Goal: Task Accomplishment & Management: Use online tool/utility

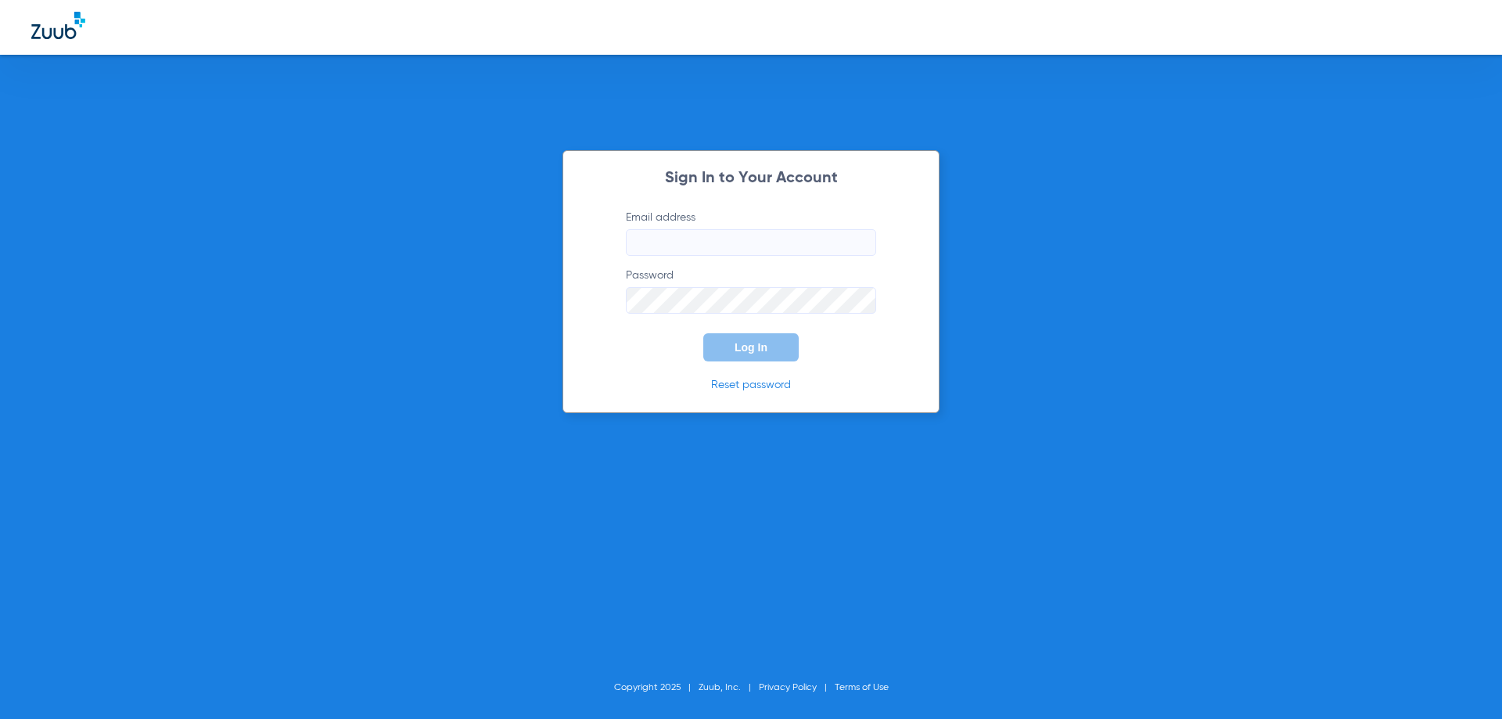
type input "[EMAIL_ADDRESS][DOMAIN_NAME]"
click at [764, 355] on button "Log In" at bounding box center [750, 347] width 95 height 28
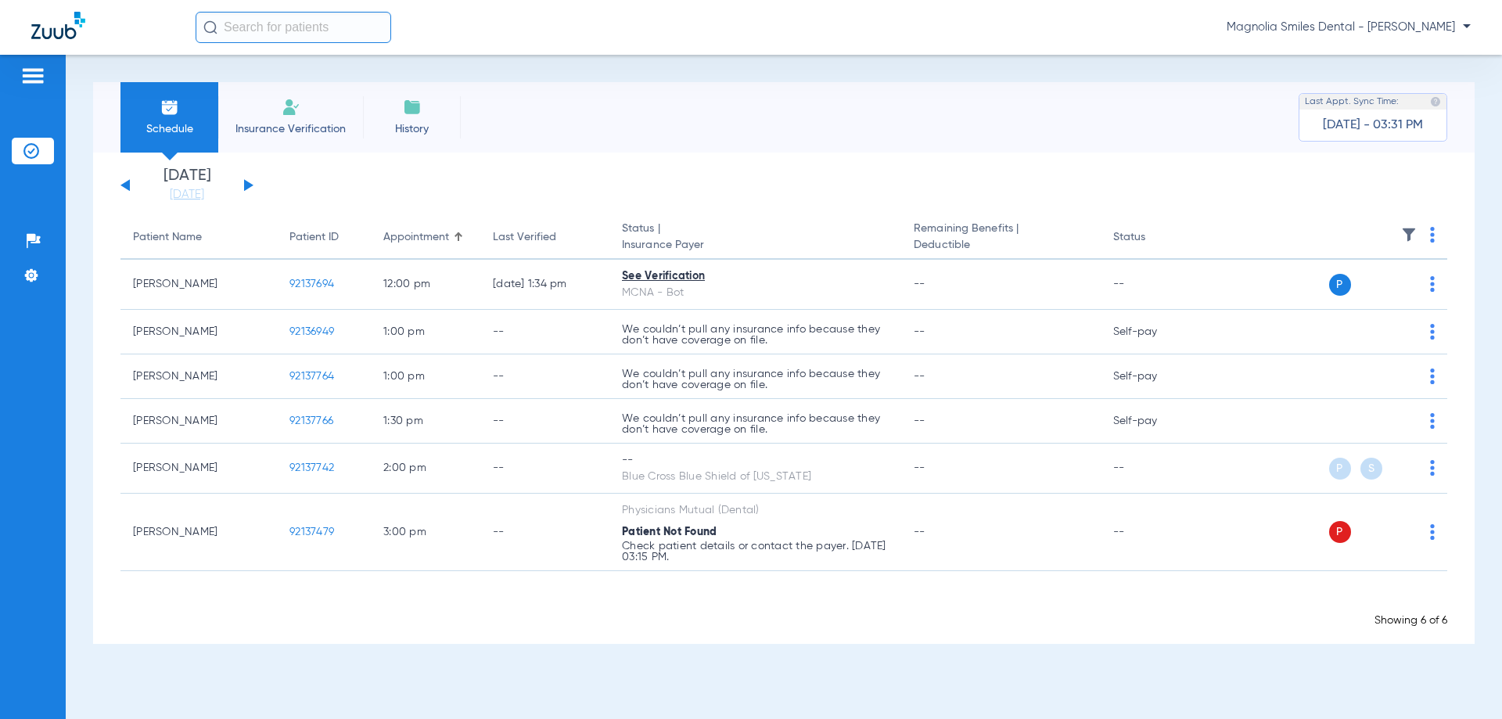
click at [330, 125] on span "Insurance Verification" at bounding box center [290, 129] width 121 height 16
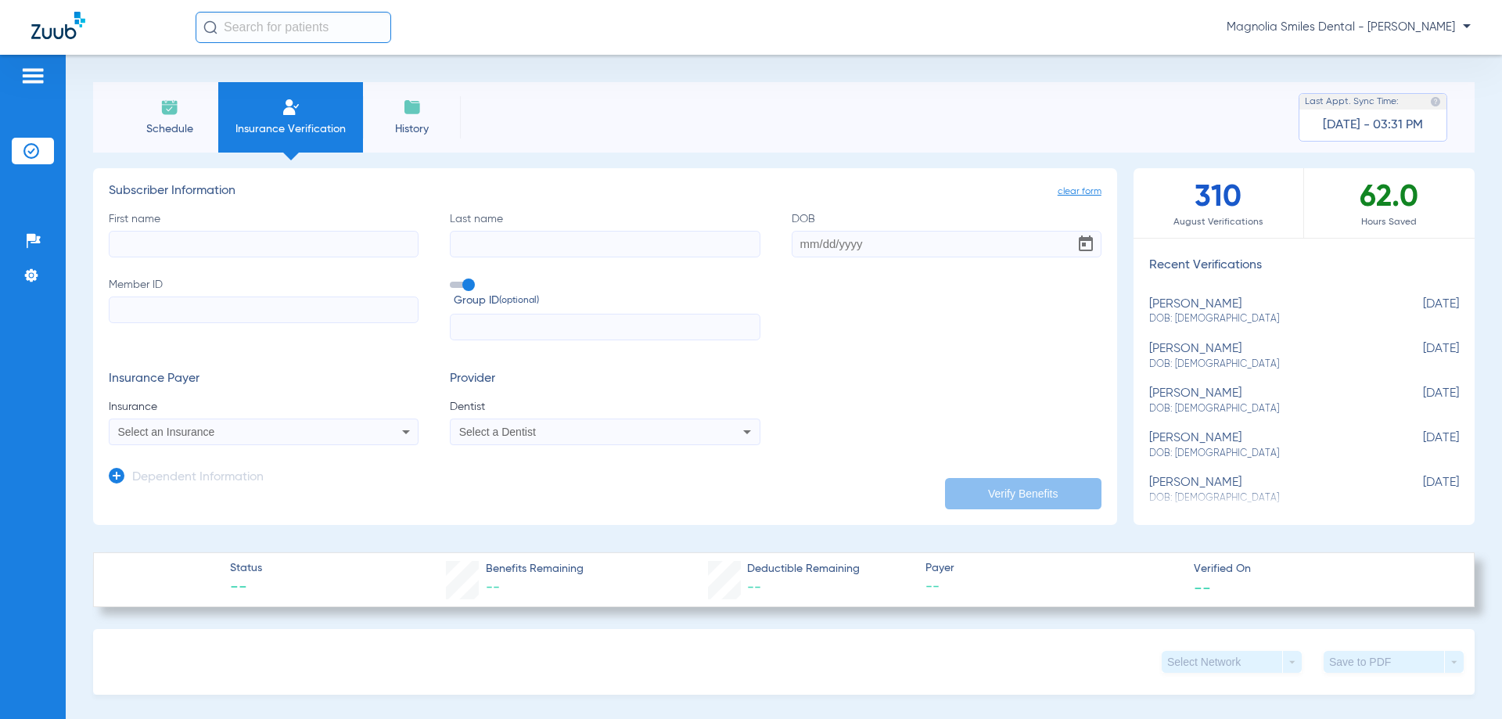
click at [512, 431] on span "Select a Dentist" at bounding box center [497, 431] width 77 height 13
click at [507, 489] on div "No Results" at bounding box center [579, 470] width 263 height 58
click at [652, 393] on div at bounding box center [751, 359] width 1502 height 719
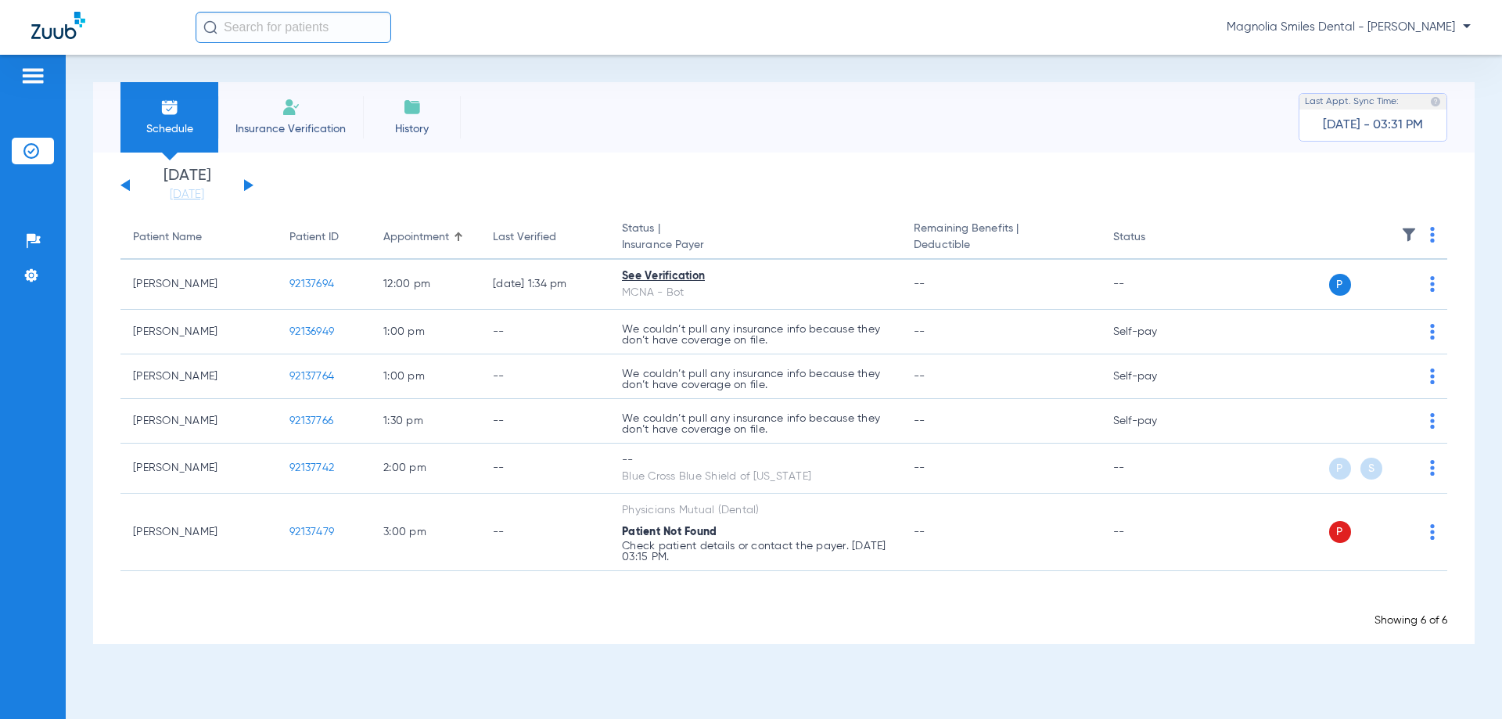
click at [296, 117] on li "Insurance Verification" at bounding box center [290, 117] width 145 height 70
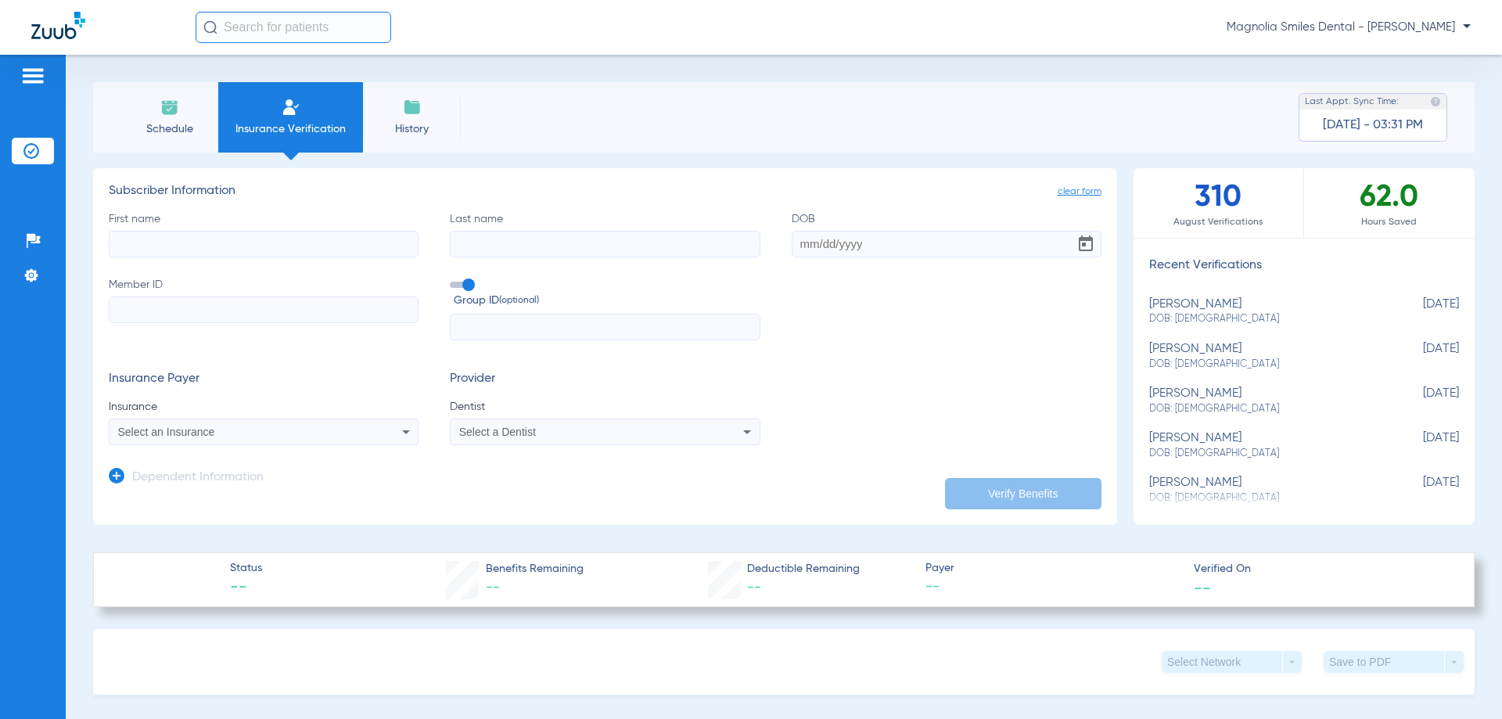
click at [529, 431] on span "Select a Dentist" at bounding box center [497, 431] width 77 height 13
click at [509, 490] on div "No Results" at bounding box center [579, 470] width 263 height 58
click at [500, 458] on input "dropdown search" at bounding box center [579, 457] width 263 height 32
type input "J"
click at [856, 370] on div at bounding box center [751, 359] width 1502 height 719
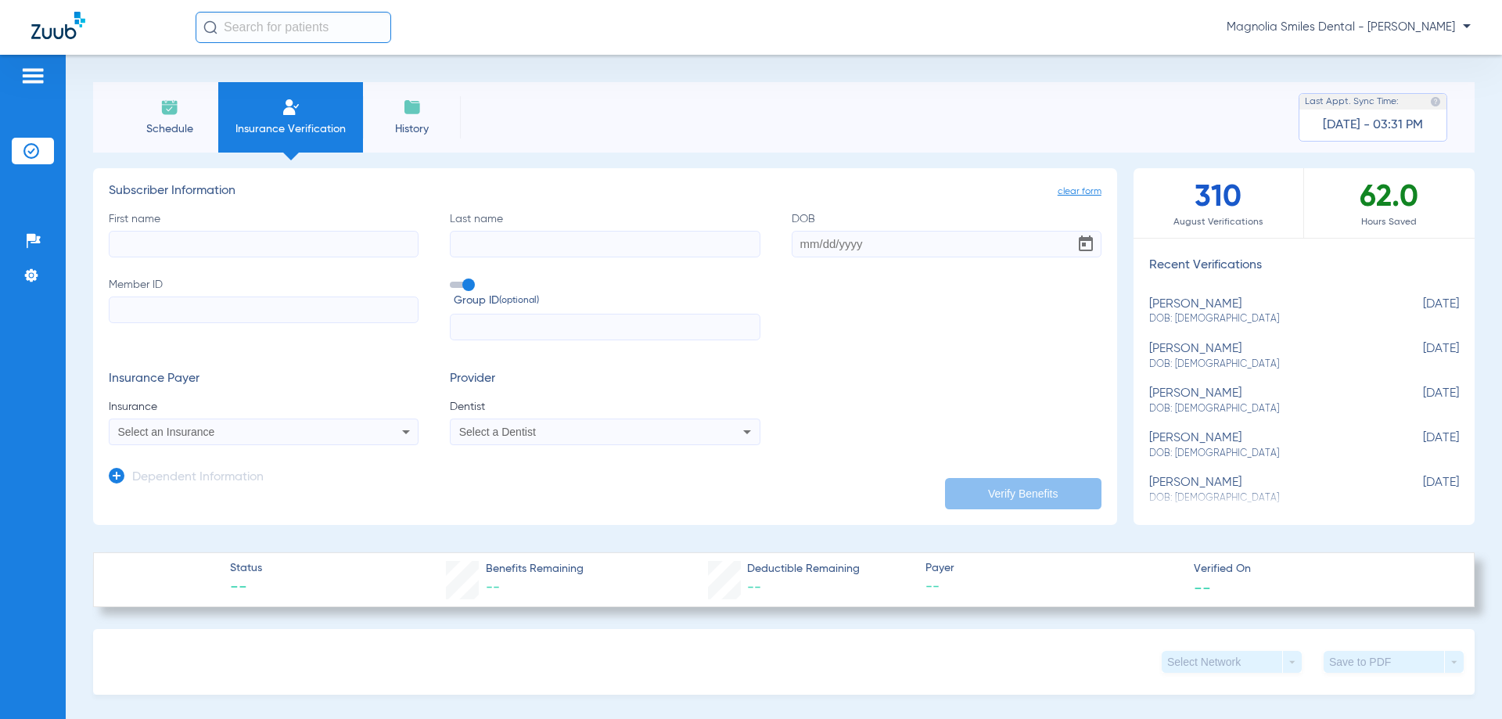
click at [415, 112] on img at bounding box center [412, 107] width 19 height 19
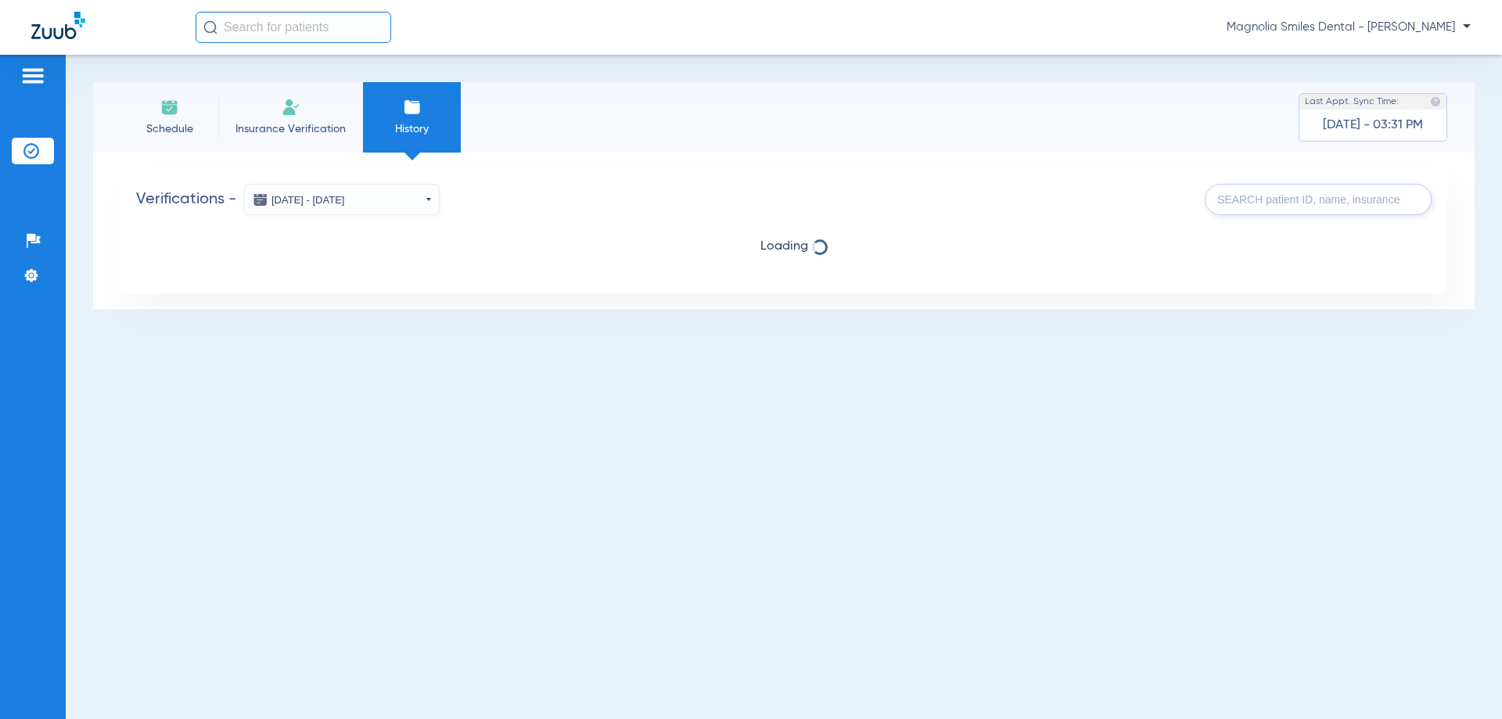
click at [176, 121] on span "Schedule" at bounding box center [169, 129] width 74 height 16
